Goal: Task Accomplishment & Management: Use online tool/utility

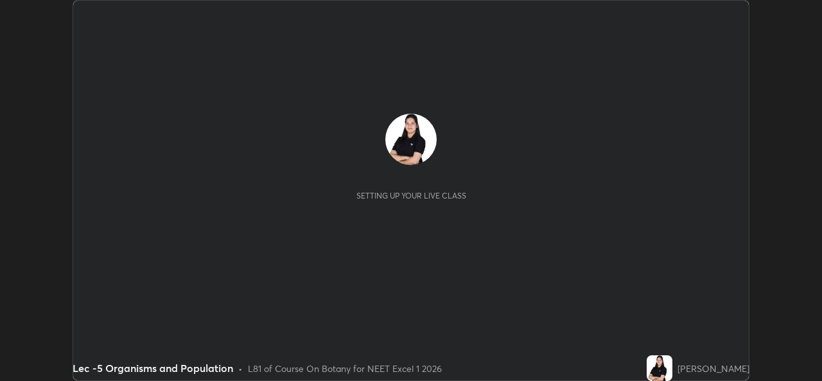
scroll to position [381, 821]
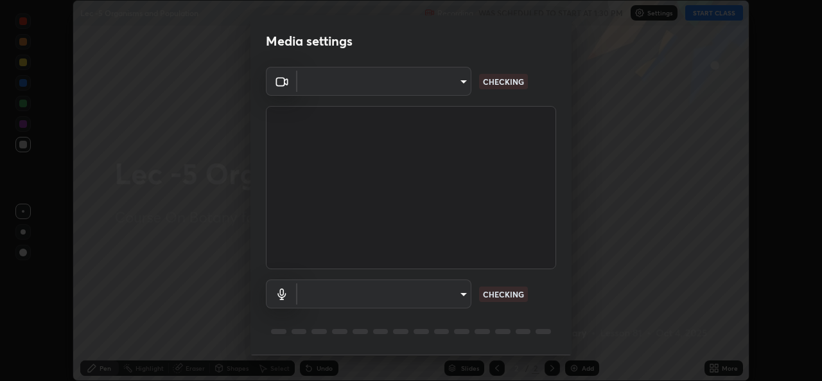
type input "78e73baf3d63bceb4c45423e3c658d9595c8caa1ee6d34b79bc6d5c79dc82097"
click at [460, 292] on body "Erase all Lec -5 Organisms and Population Recording WAS SCHEDULED TO START AT 1…" at bounding box center [411, 190] width 822 height 381
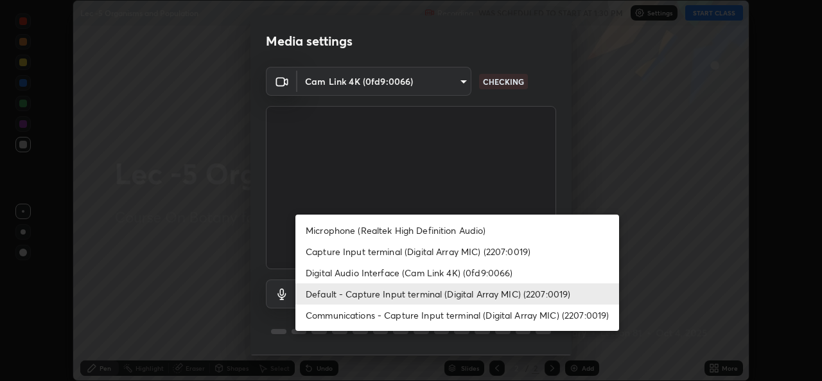
click at [458, 313] on li "Communications - Capture Input terminal (Digital Array MIC) (2207:0019)" at bounding box center [456, 314] width 323 height 21
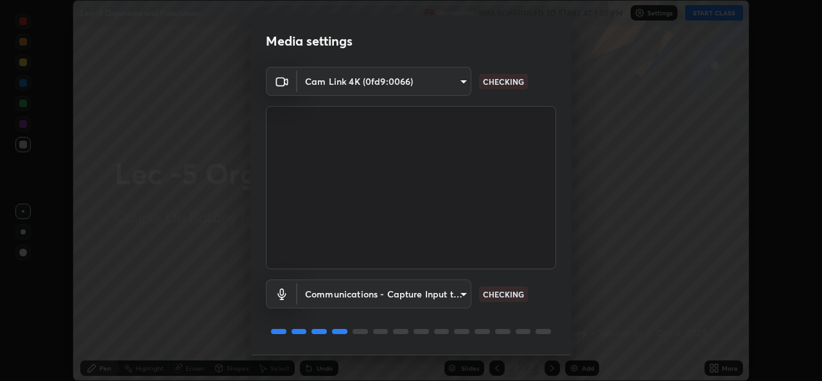
click at [451, 289] on body "Erase all Lec -5 Organisms and Population Recording WAS SCHEDULED TO START AT 1…" at bounding box center [411, 190] width 822 height 381
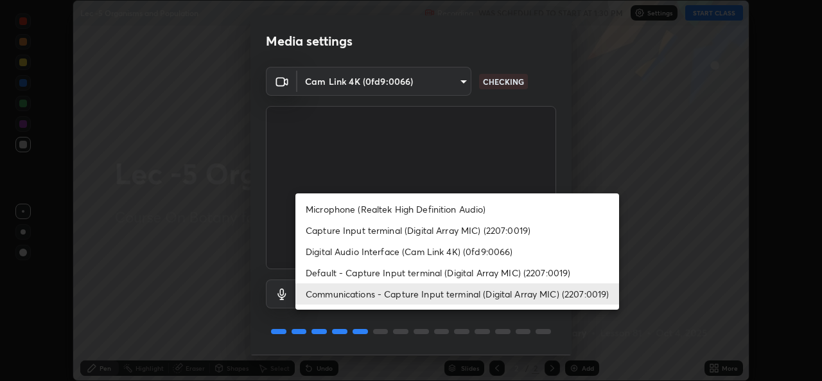
click at [454, 273] on li "Default - Capture Input terminal (Digital Array MIC) (2207:0019)" at bounding box center [456, 272] width 323 height 21
type input "default"
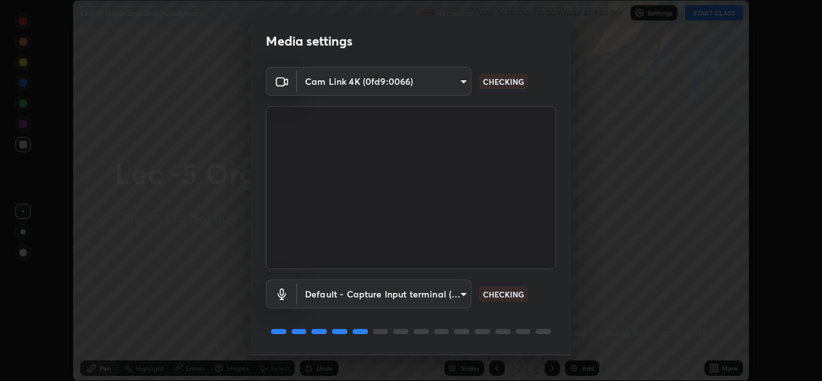
scroll to position [40, 0]
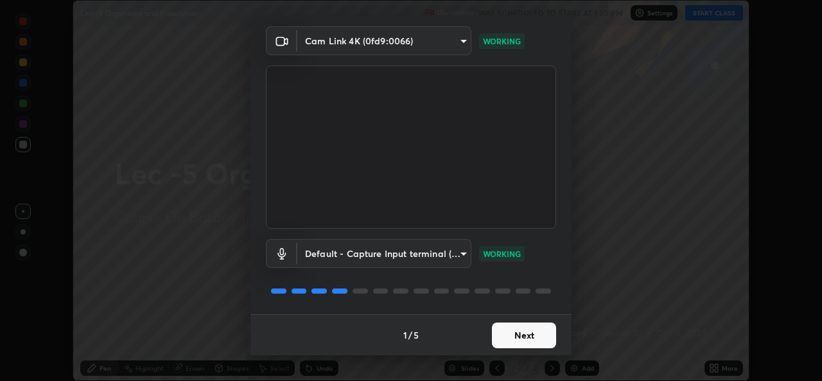
click at [513, 336] on button "Next" at bounding box center [524, 335] width 64 height 26
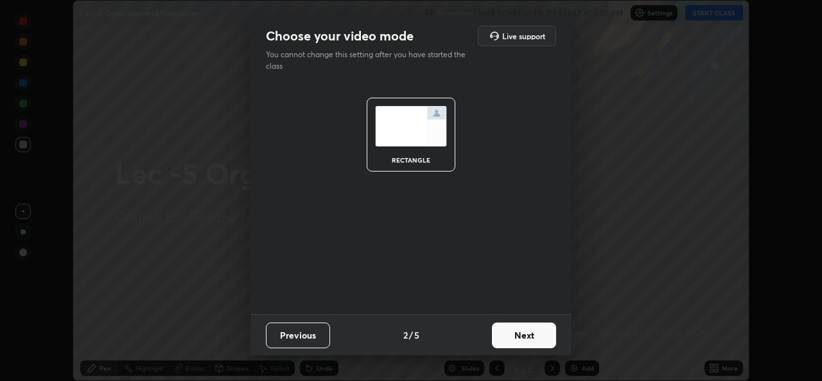
click at [514, 336] on button "Next" at bounding box center [524, 335] width 64 height 26
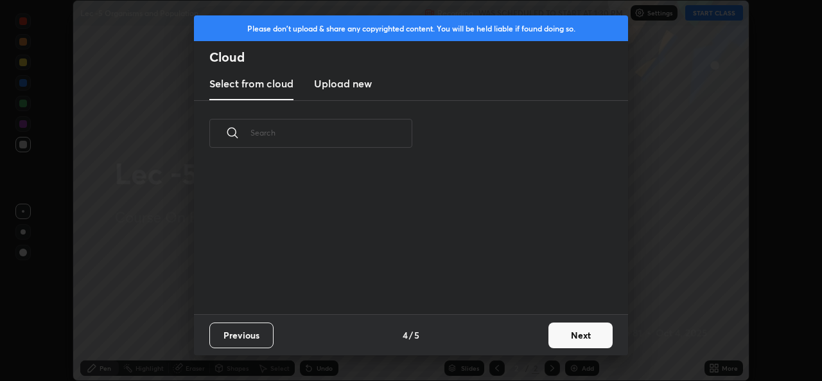
click at [515, 338] on div "Previous 4 / 5 Next" at bounding box center [411, 334] width 434 height 41
click at [558, 336] on button "Next" at bounding box center [580, 335] width 64 height 26
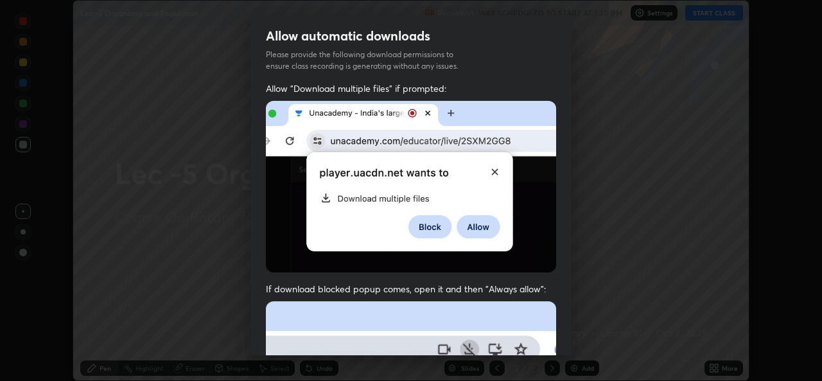
click at [559, 332] on div "Allow "Download multiple files" if prompted: If download blocked popup comes, o…" at bounding box center [410, 352] width 321 height 540
click at [562, 334] on div "Allow "Download multiple files" if prompted: If download blocked popup comes, o…" at bounding box center [410, 352] width 321 height 540
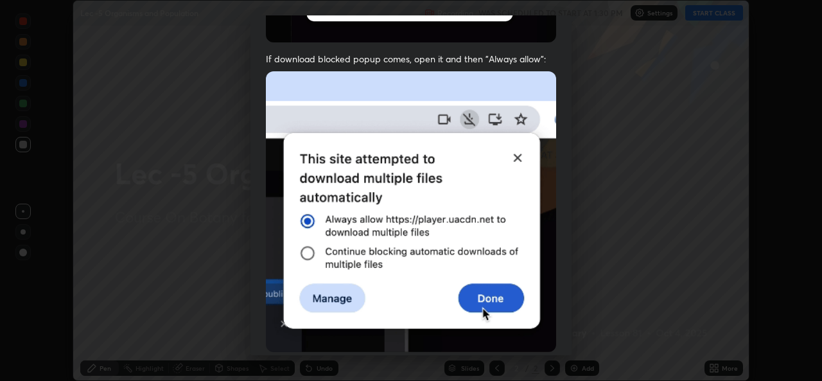
scroll to position [302, 0]
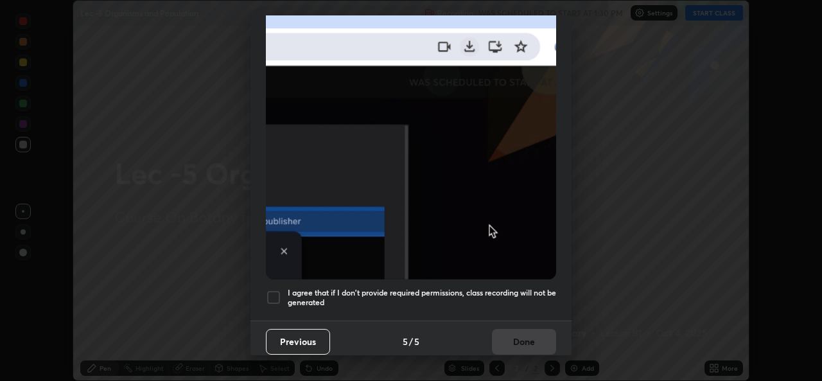
click at [402, 257] on img at bounding box center [411, 139] width 290 height 280
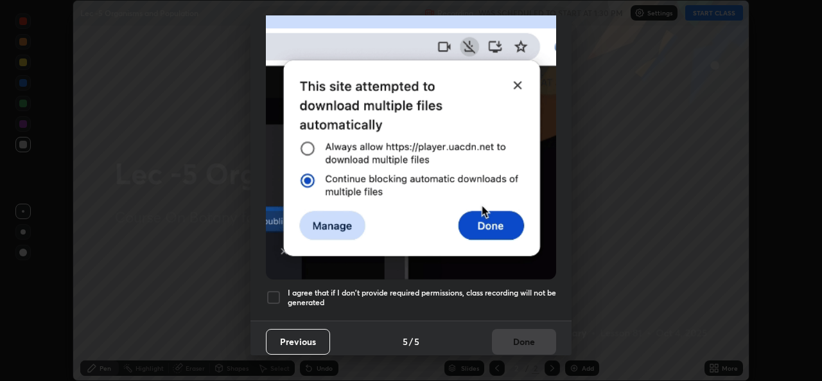
click at [274, 290] on div at bounding box center [273, 296] width 15 height 15
click at [516, 329] on button "Done" at bounding box center [524, 342] width 64 height 26
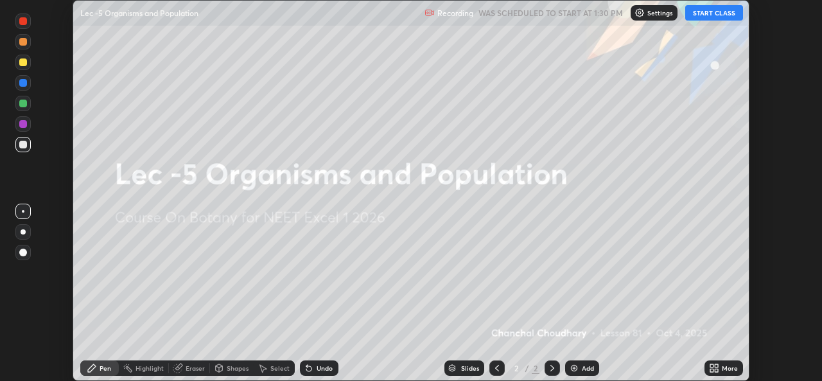
click at [712, 12] on button "START CLASS" at bounding box center [714, 12] width 58 height 15
click at [585, 366] on div "Add" at bounding box center [587, 368] width 12 height 6
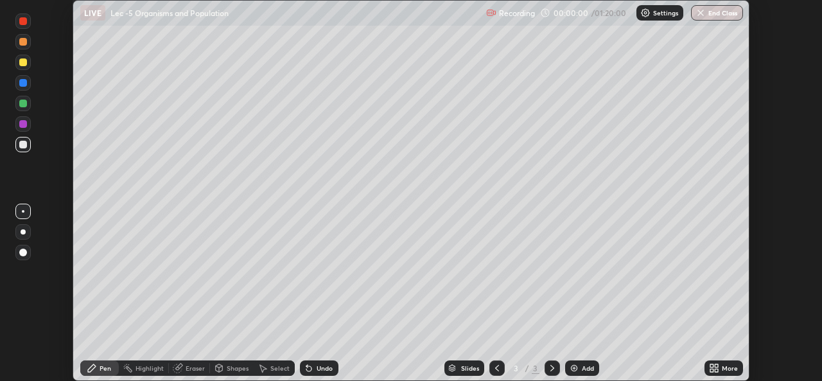
click at [716, 365] on icon at bounding box center [715, 365] width 3 height 3
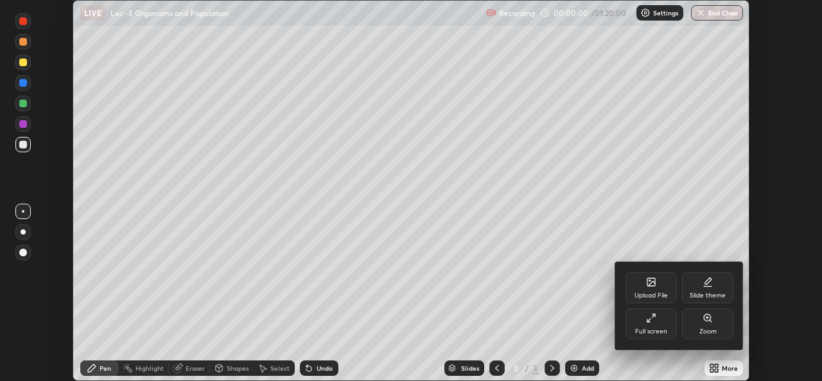
click at [657, 295] on div "Upload File" at bounding box center [650, 295] width 33 height 6
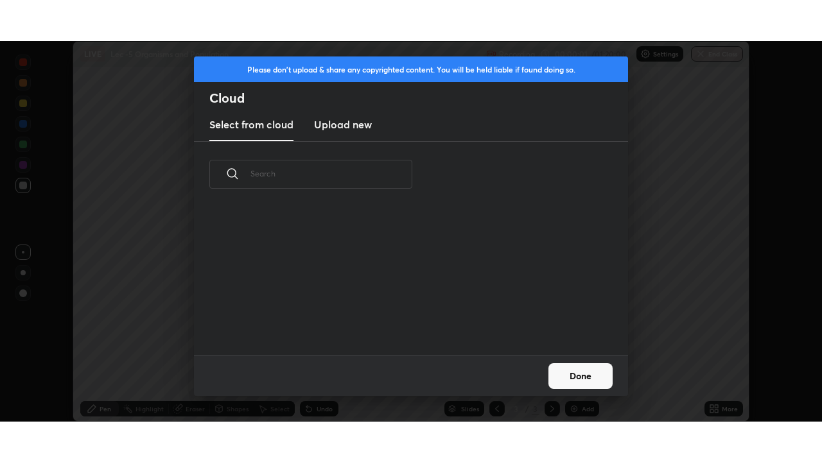
scroll to position [4, 7]
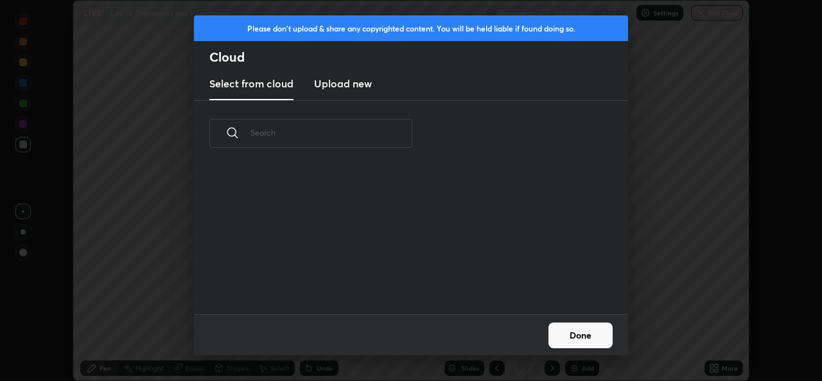
click at [339, 87] on h3 "Upload new" at bounding box center [343, 83] width 58 height 15
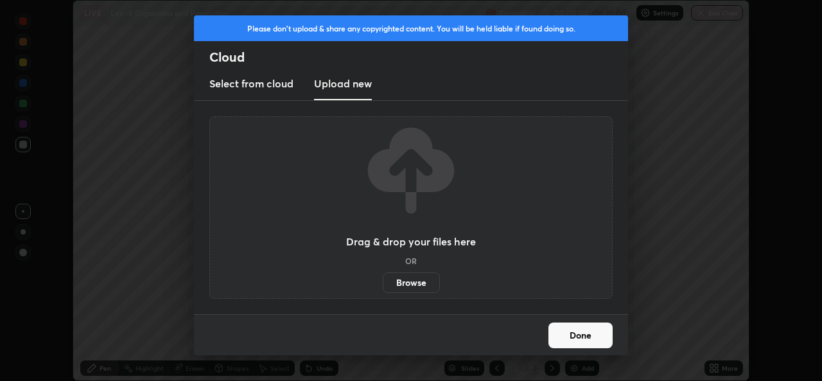
click at [406, 283] on label "Browse" at bounding box center [411, 282] width 57 height 21
click at [383, 283] on input "Browse" at bounding box center [383, 282] width 0 height 21
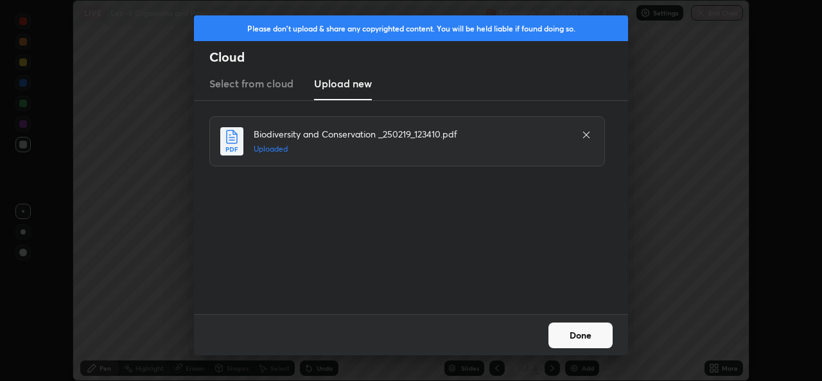
click at [571, 332] on button "Done" at bounding box center [580, 335] width 64 height 26
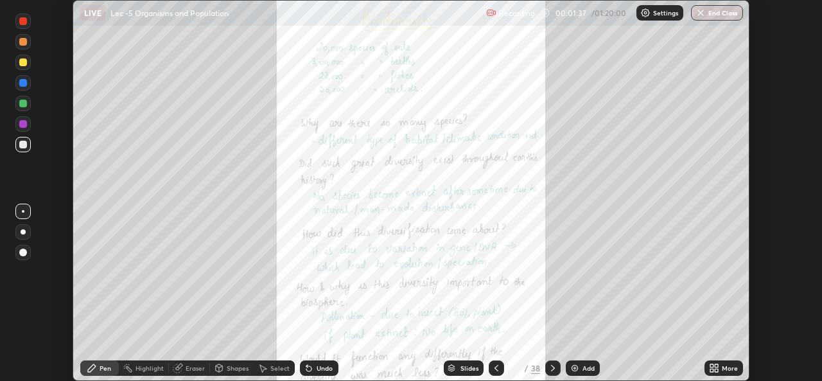
click at [725, 370] on div "More" at bounding box center [729, 368] width 16 height 6
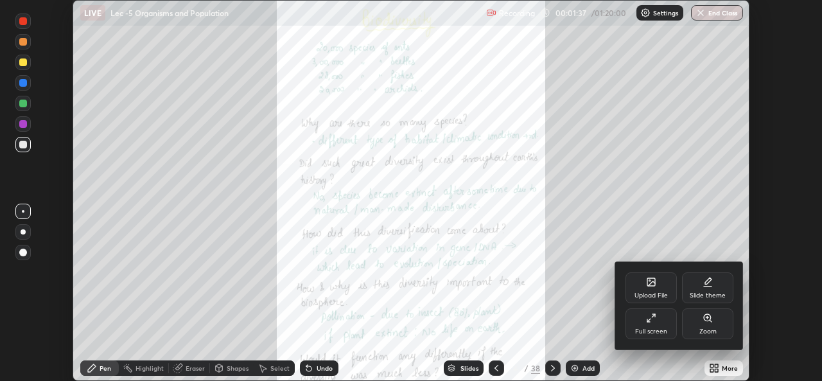
click at [663, 318] on div "Full screen" at bounding box center [650, 323] width 51 height 31
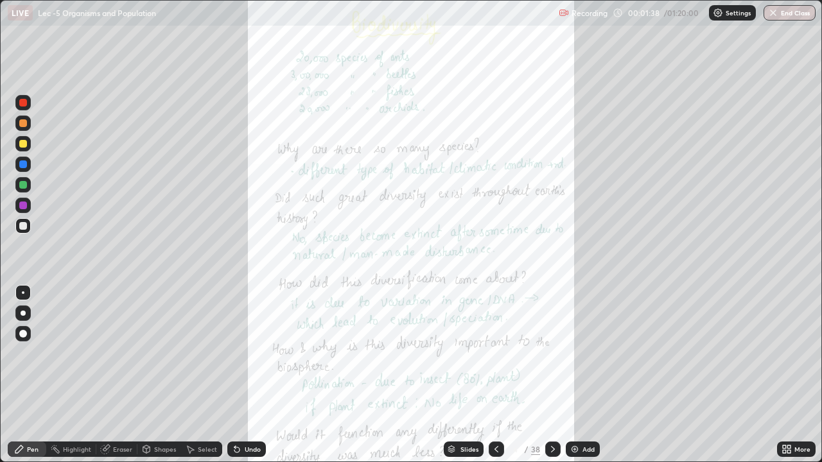
scroll to position [462, 822]
click at [479, 380] on div "Slides" at bounding box center [463, 449] width 40 height 15
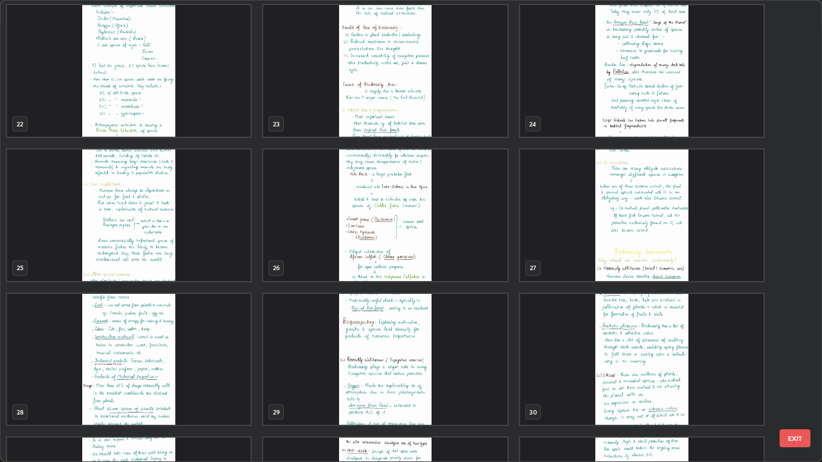
scroll to position [1011, 0]
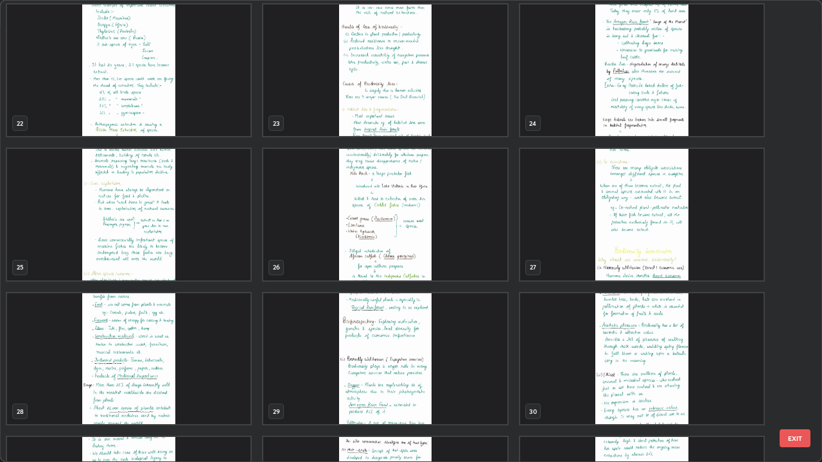
click at [586, 257] on img "grid" at bounding box center [641, 215] width 243 height 132
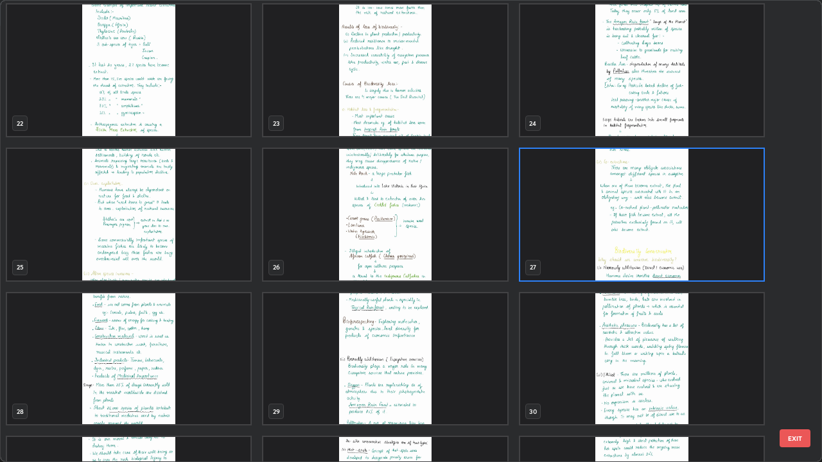
click at [586, 257] on img "grid" at bounding box center [641, 215] width 243 height 132
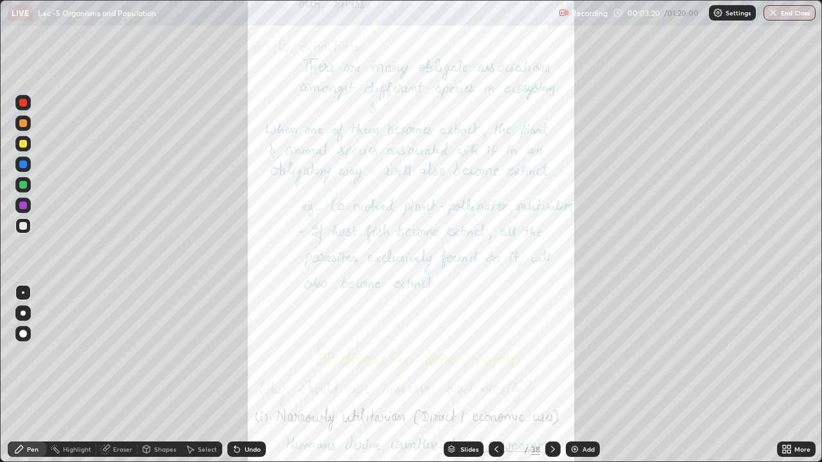
click at [800, 380] on div "More" at bounding box center [796, 449] width 39 height 15
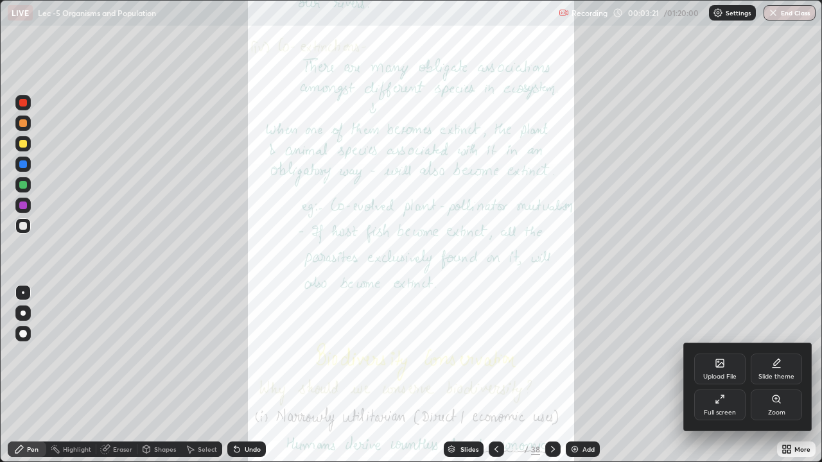
click at [749, 297] on div at bounding box center [411, 231] width 822 height 462
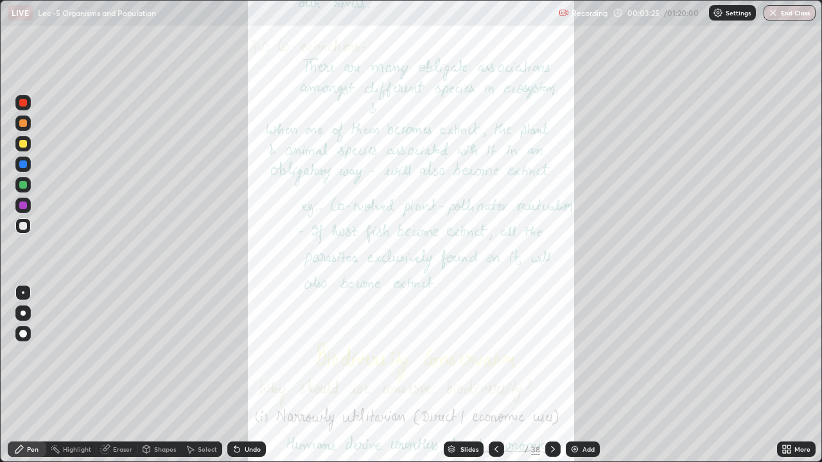
click at [24, 147] on div at bounding box center [23, 144] width 8 height 8
click at [264, 380] on div "Undo" at bounding box center [246, 449] width 39 height 15
click at [80, 380] on div "Highlight" at bounding box center [77, 449] width 28 height 6
click at [549, 380] on icon at bounding box center [552, 449] width 10 height 10
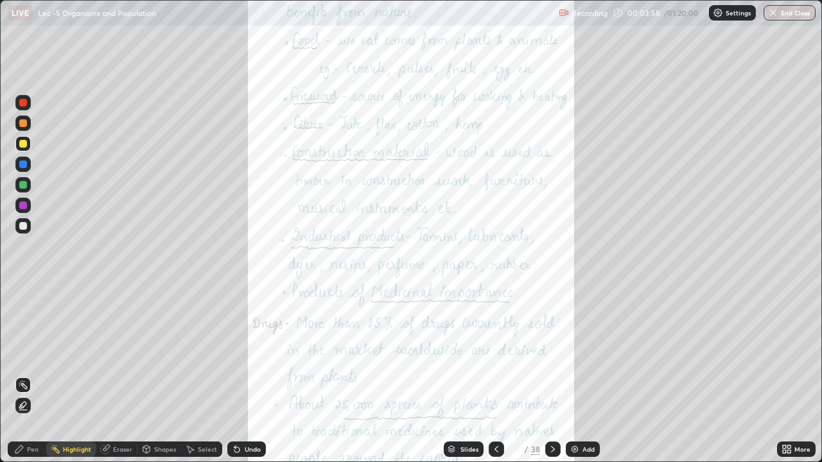
click at [552, 380] on icon at bounding box center [552, 449] width 10 height 10
click at [495, 380] on div at bounding box center [495, 449] width 15 height 26
click at [495, 380] on icon at bounding box center [496, 449] width 10 height 10
click at [550, 380] on icon at bounding box center [552, 449] width 10 height 10
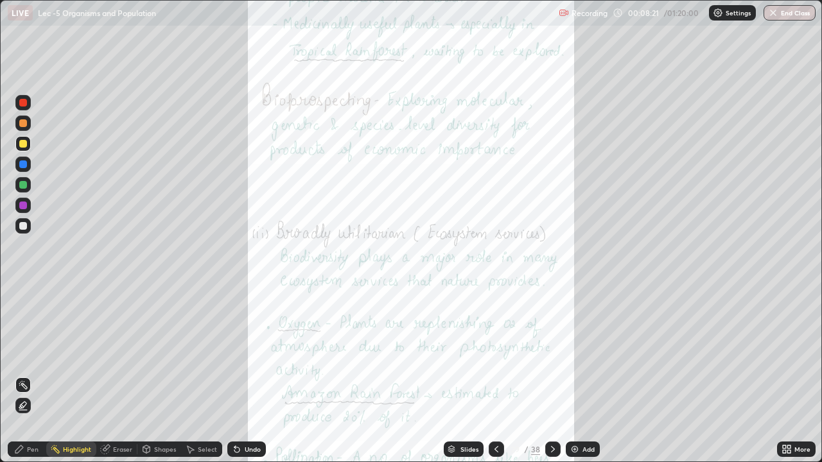
click at [551, 380] on icon at bounding box center [552, 449] width 10 height 10
click at [793, 380] on div "More" at bounding box center [796, 449] width 39 height 15
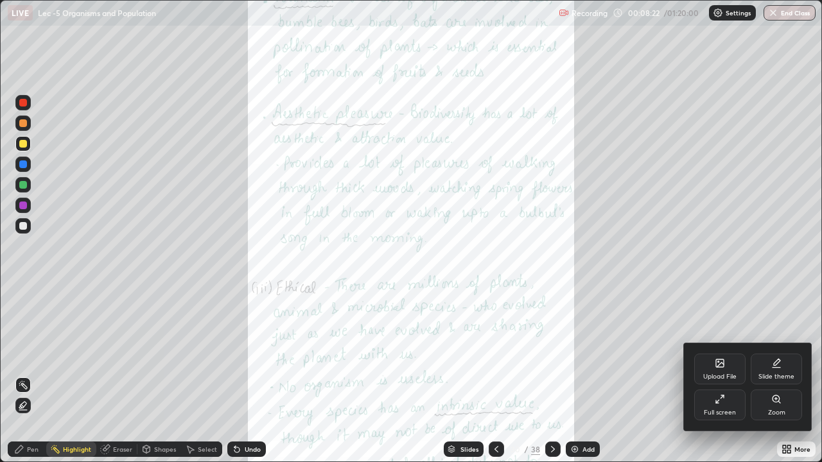
click at [777, 380] on div "Zoom" at bounding box center [776, 412] width 17 height 6
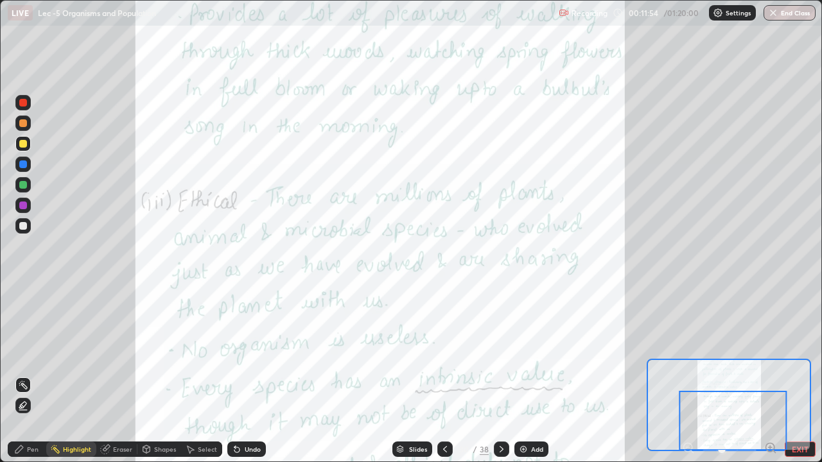
click at [498, 380] on icon at bounding box center [501, 449] width 10 height 10
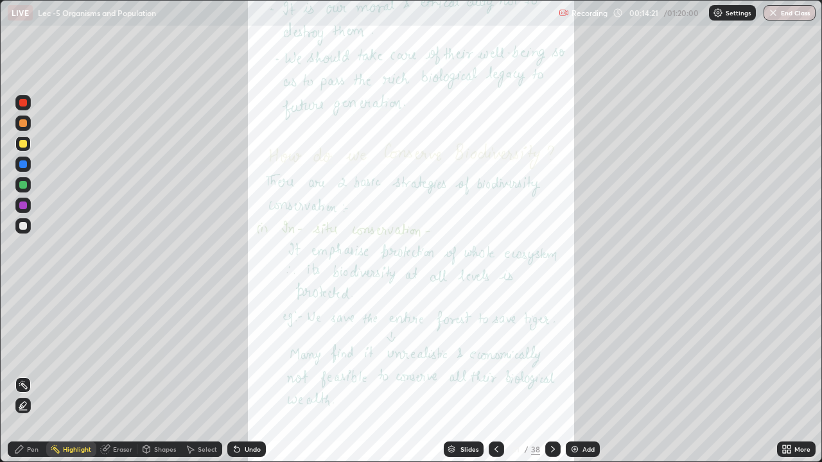
click at [551, 380] on icon at bounding box center [552, 449] width 10 height 10
click at [549, 380] on div at bounding box center [552, 449] width 15 height 15
click at [550, 380] on icon at bounding box center [552, 449] width 10 height 10
click at [551, 380] on icon at bounding box center [552, 449] width 10 height 10
click at [552, 380] on icon at bounding box center [553, 449] width 4 height 6
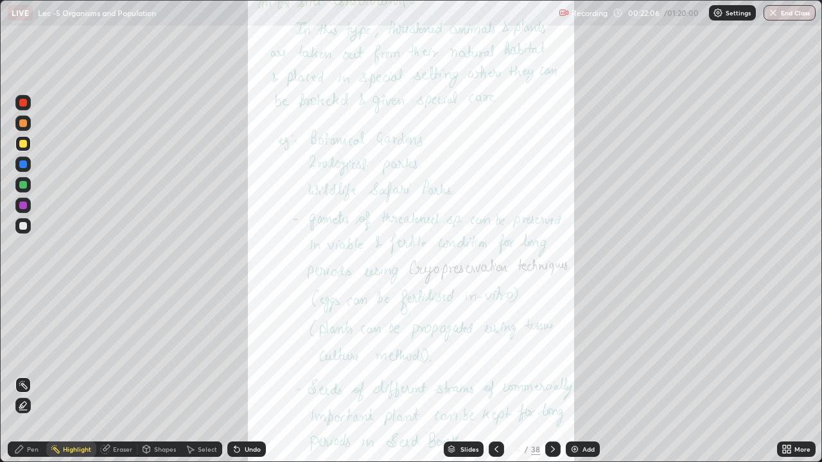
click at [796, 380] on div "More" at bounding box center [796, 449] width 39 height 15
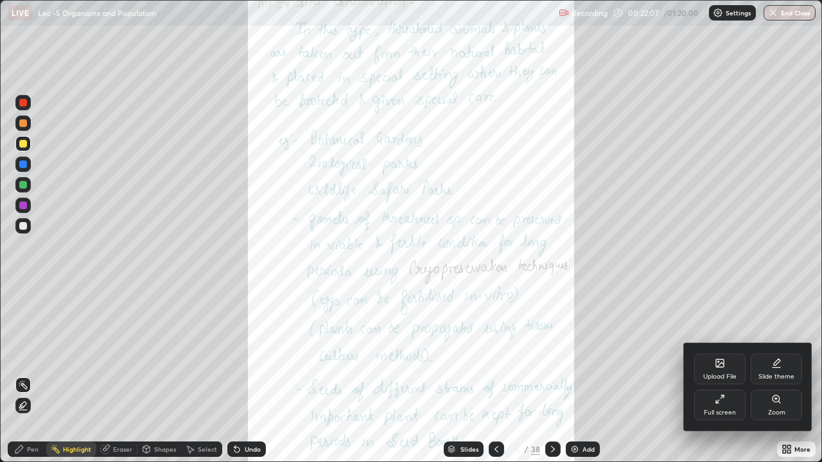
click at [781, 380] on div "Zoom" at bounding box center [776, 412] width 17 height 6
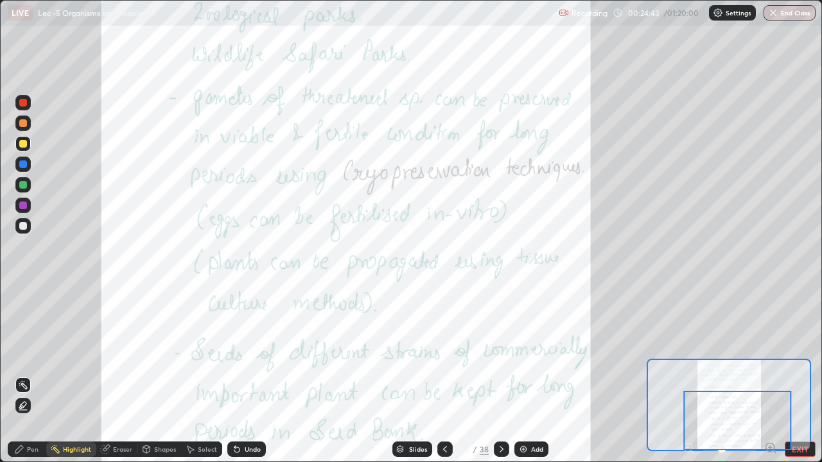
click at [499, 380] on icon at bounding box center [501, 449] width 4 height 6
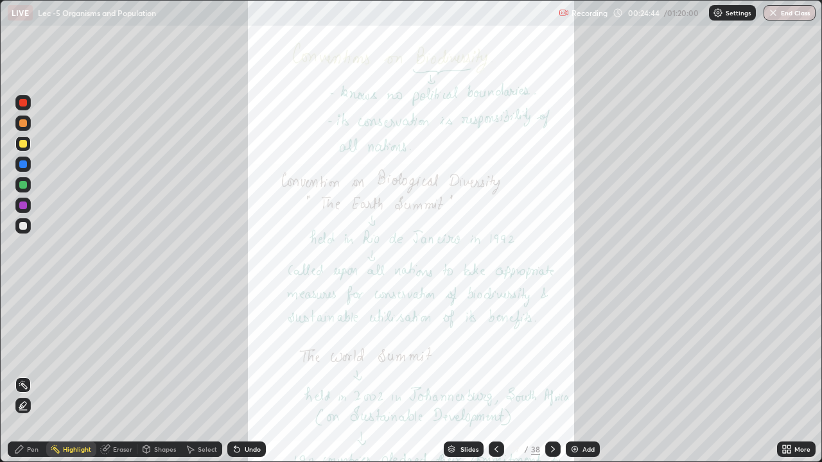
click at [786, 380] on div "More" at bounding box center [796, 449] width 39 height 15
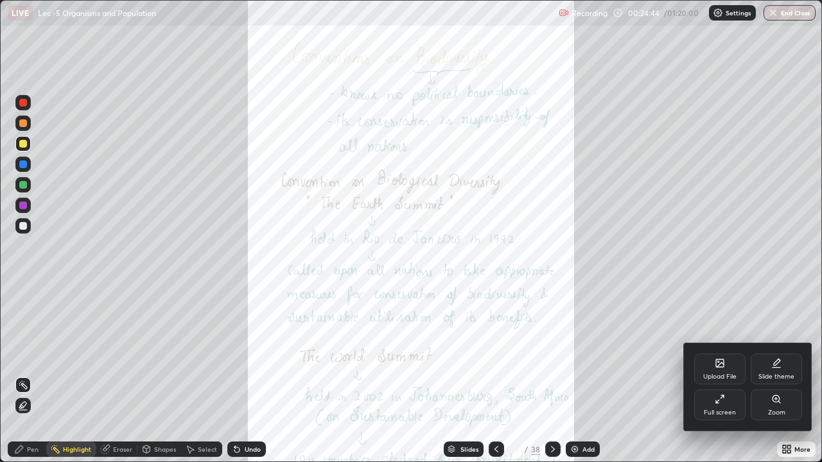
click at [777, 380] on div "Zoom" at bounding box center [776, 412] width 17 height 6
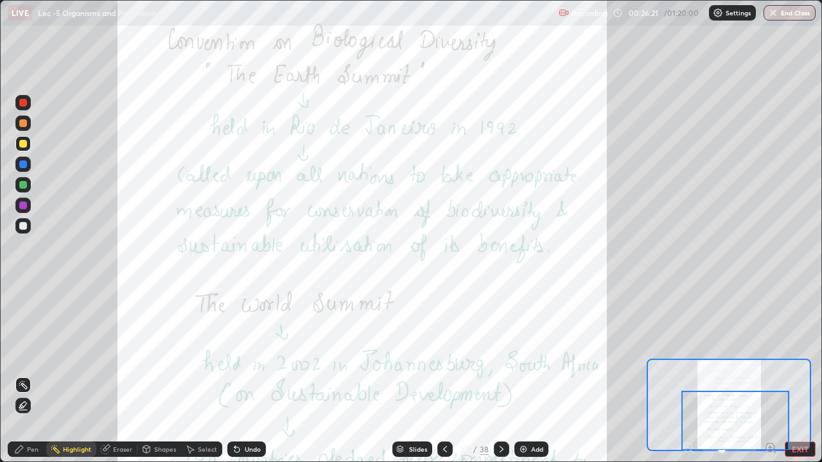
click at [499, 380] on icon at bounding box center [501, 449] width 10 height 10
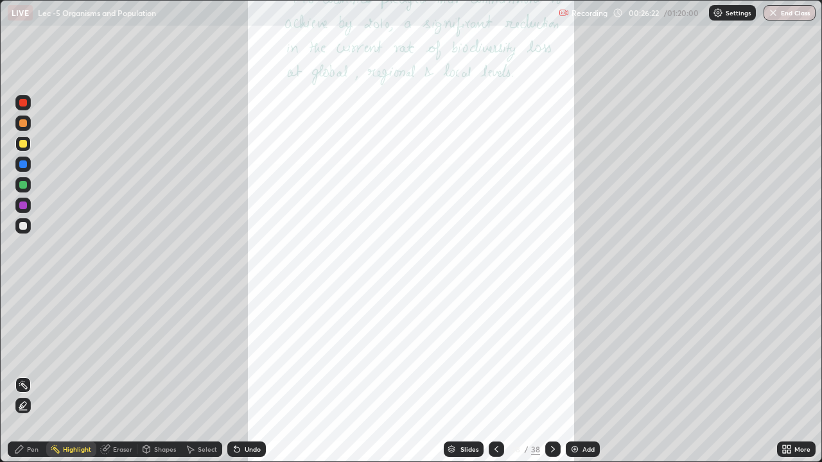
click at [784, 380] on icon at bounding box center [783, 446] width 3 height 3
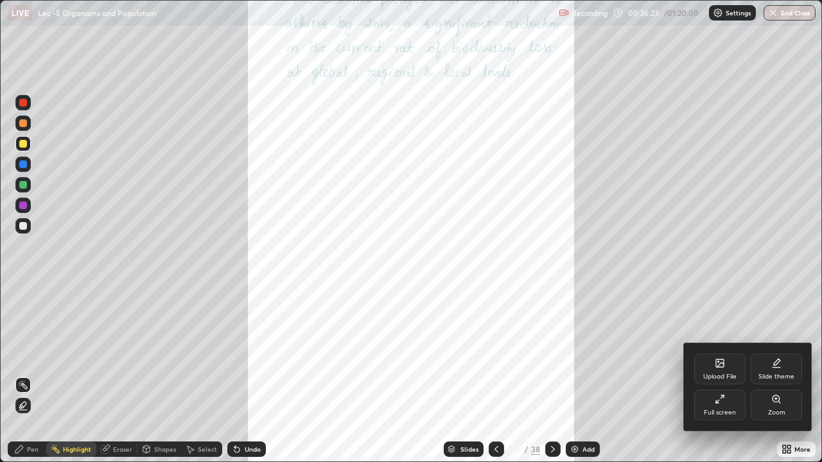
click at [776, 380] on icon at bounding box center [775, 399] width 3 height 0
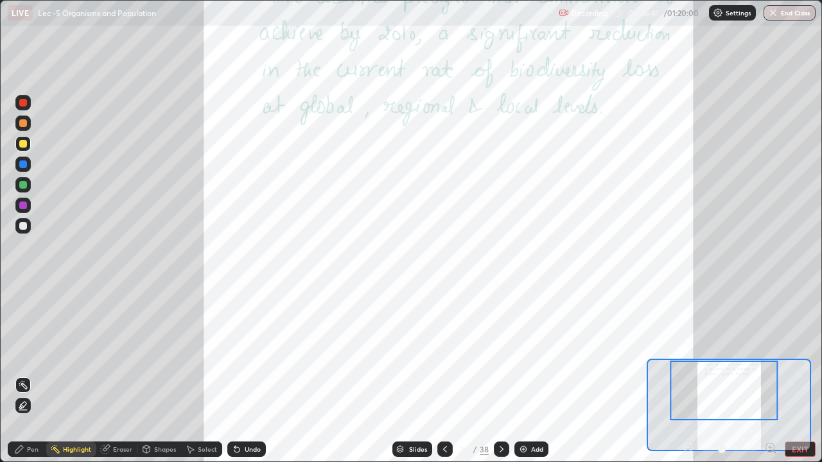
click at [789, 380] on button "EXIT" at bounding box center [799, 449] width 31 height 15
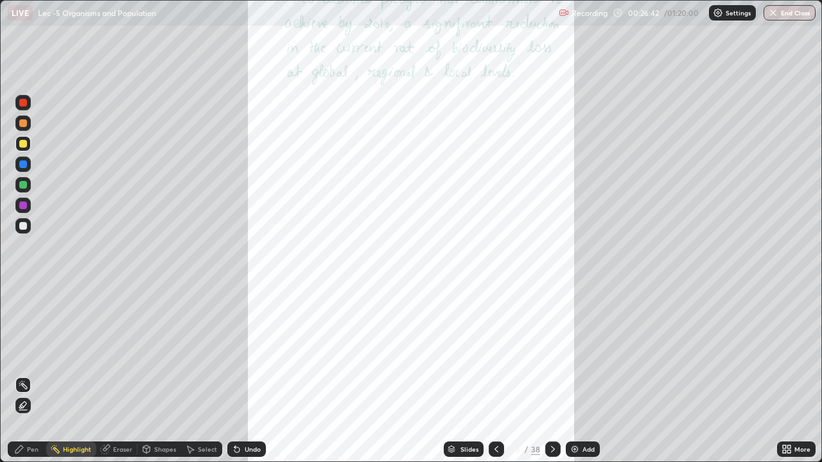
click at [558, 380] on div at bounding box center [552, 449] width 15 height 15
click at [583, 380] on div "Add" at bounding box center [588, 449] width 12 height 6
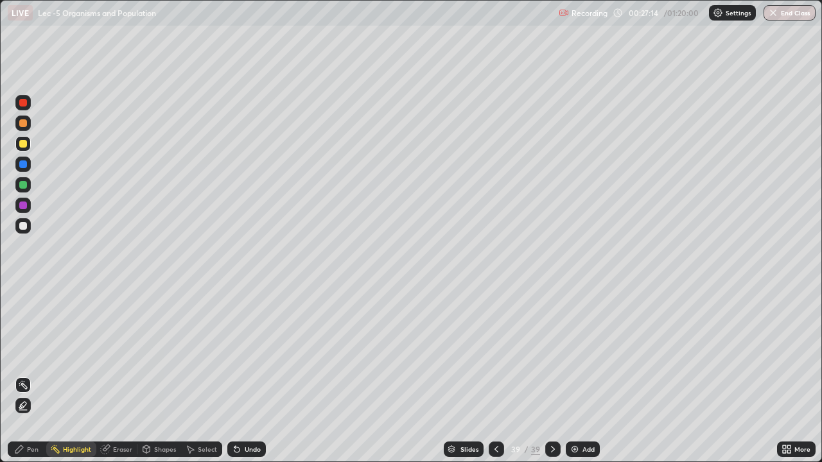
click at [21, 380] on div "Pen" at bounding box center [27, 449] width 39 height 15
click at [26, 380] on div "Pen" at bounding box center [27, 449] width 39 height 15
click at [25, 313] on div at bounding box center [23, 313] width 5 height 5
click at [70, 380] on div "Highlight" at bounding box center [77, 449] width 28 height 6
click at [79, 380] on div "Highlight" at bounding box center [77, 449] width 28 height 6
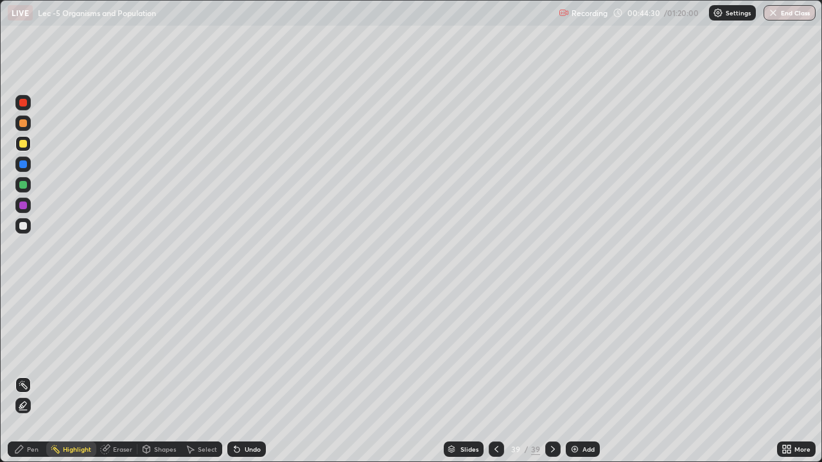
click at [38, 380] on div "Pen" at bounding box center [33, 449] width 12 height 6
click at [23, 227] on div at bounding box center [23, 226] width 8 height 8
click at [24, 328] on div at bounding box center [22, 333] width 15 height 15
click at [787, 17] on button "End Class" at bounding box center [789, 12] width 52 height 15
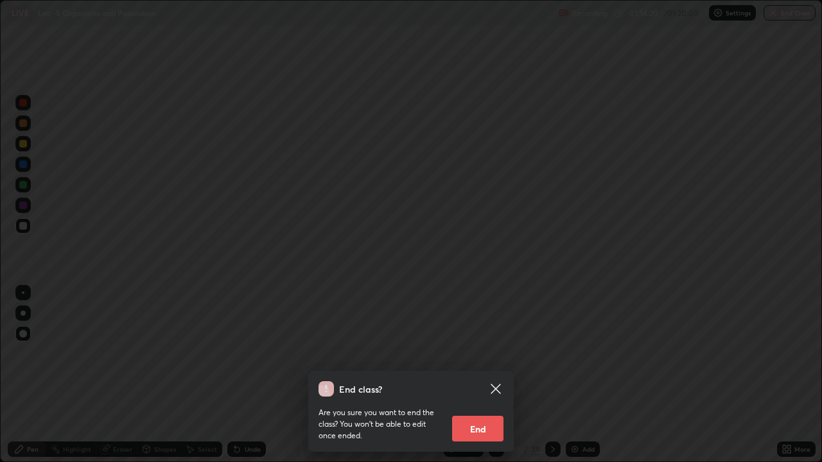
click at [492, 380] on button "End" at bounding box center [477, 429] width 51 height 26
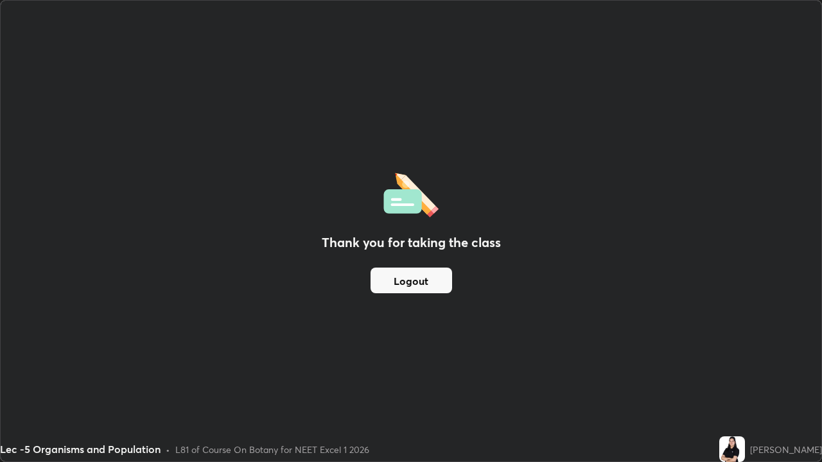
click at [435, 282] on button "Logout" at bounding box center [411, 281] width 82 height 26
click at [428, 277] on button "Logout" at bounding box center [411, 281] width 82 height 26
click at [421, 279] on button "Logout" at bounding box center [411, 281] width 82 height 26
